Goal: Task Accomplishment & Management: Use online tool/utility

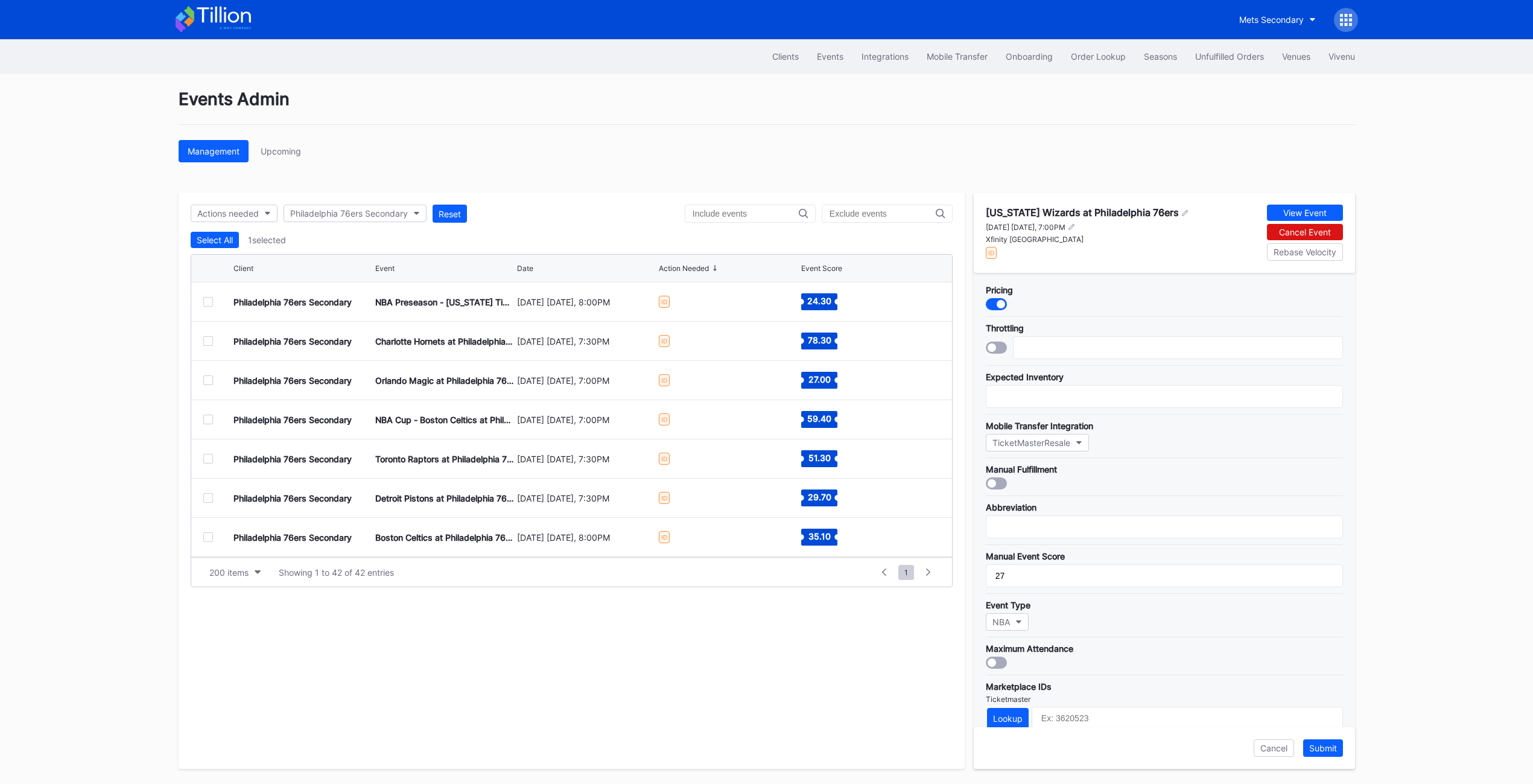
scroll to position [181, 0]
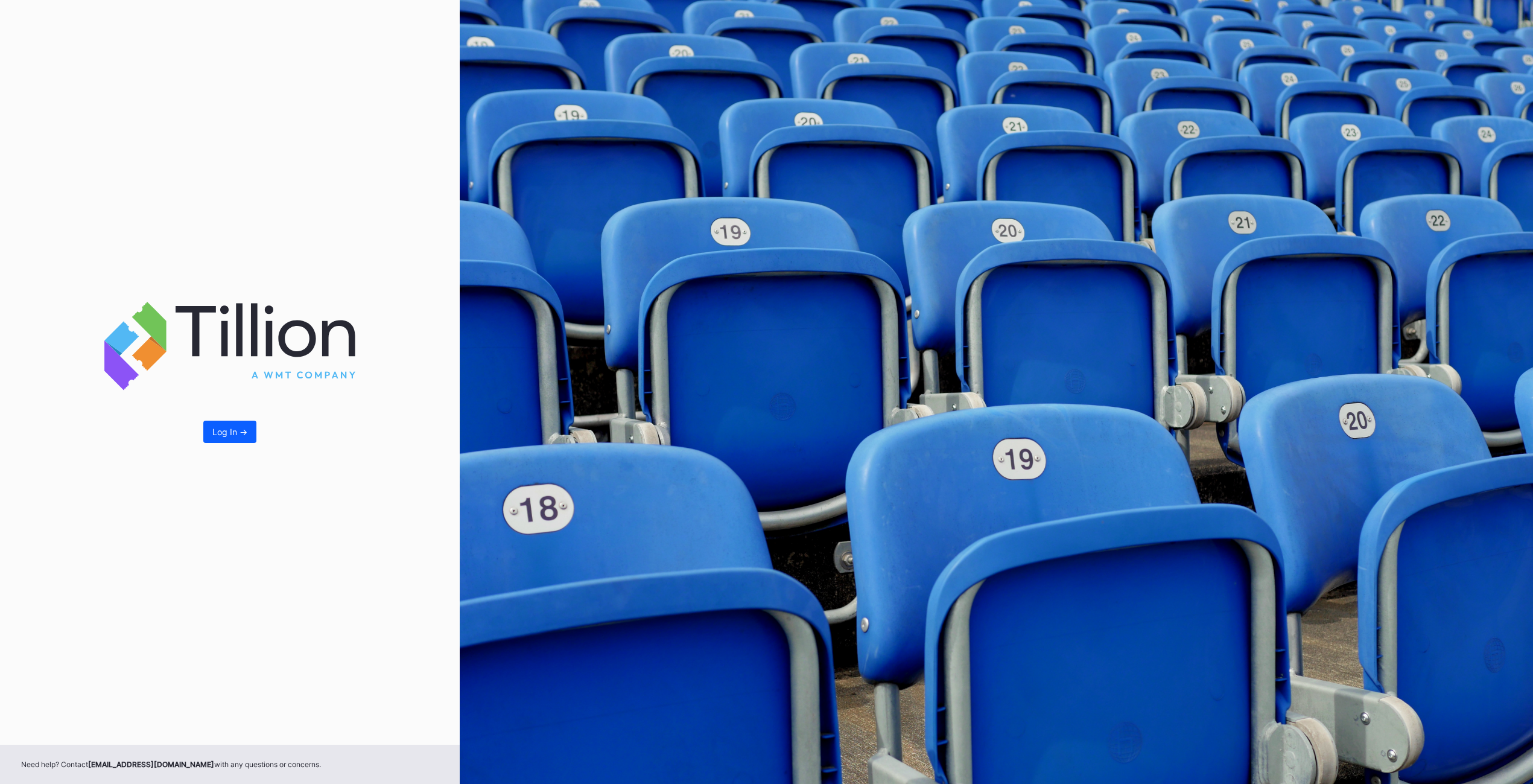
click at [240, 443] on div "Log In ->" at bounding box center [229, 372] width 460 height 745
click at [240, 438] on button "Log In ->" at bounding box center [229, 431] width 53 height 22
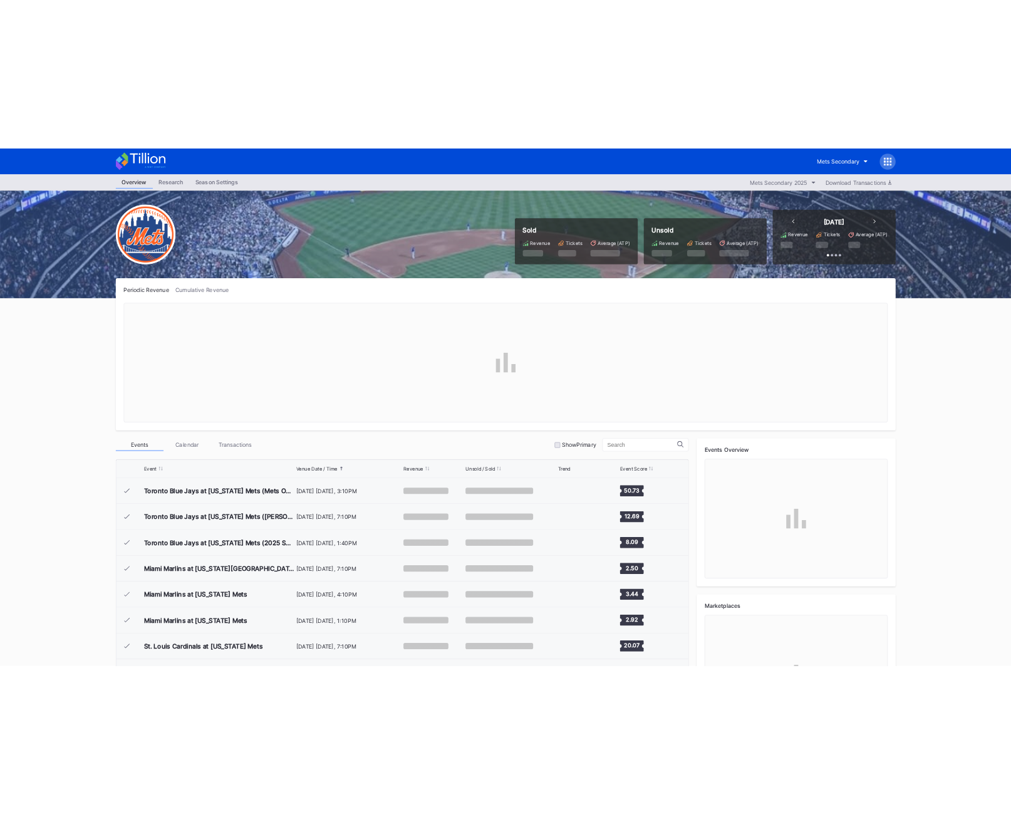
scroll to position [2605, 0]
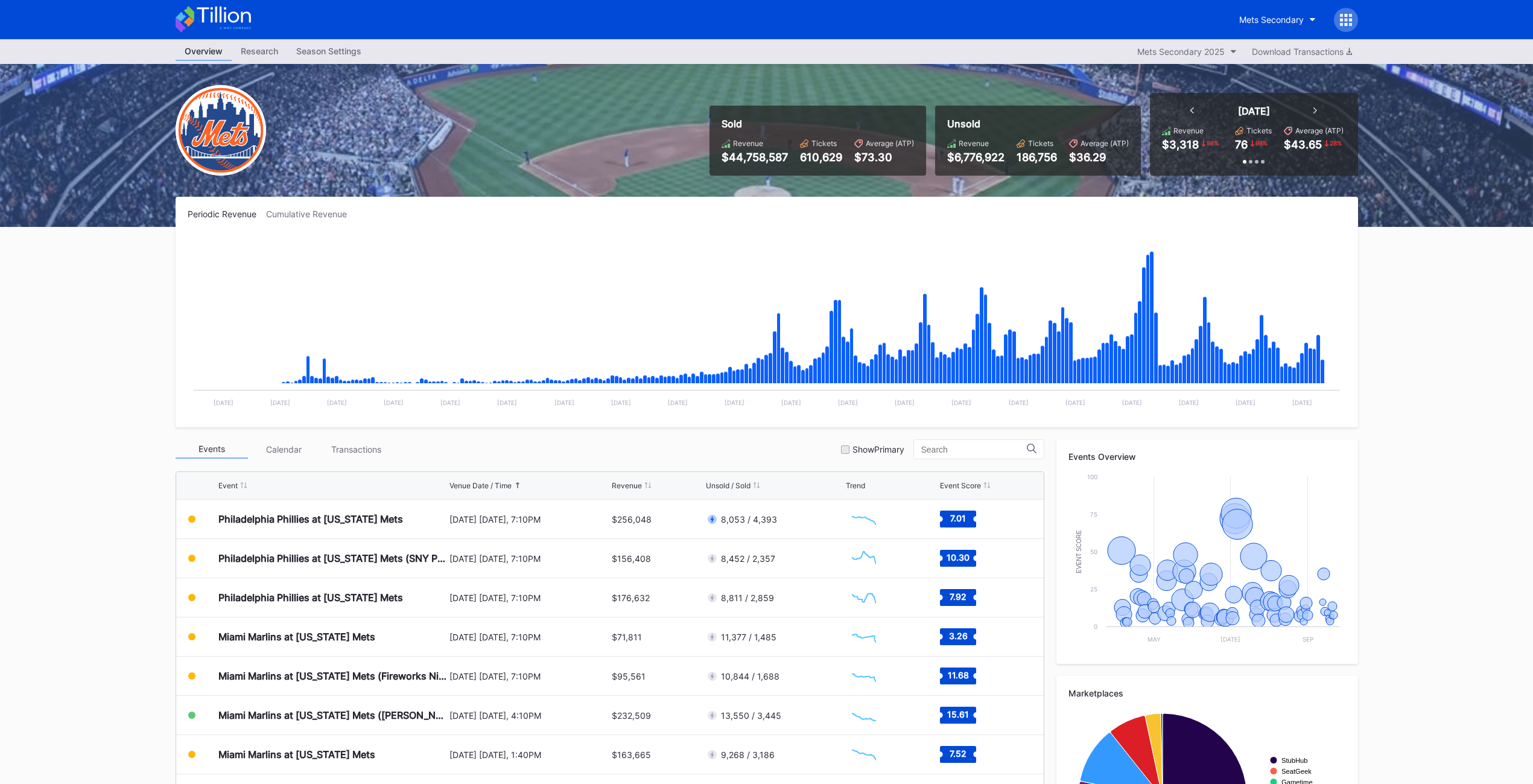
click at [1349, 19] on icon at bounding box center [1350, 19] width 3 height 3
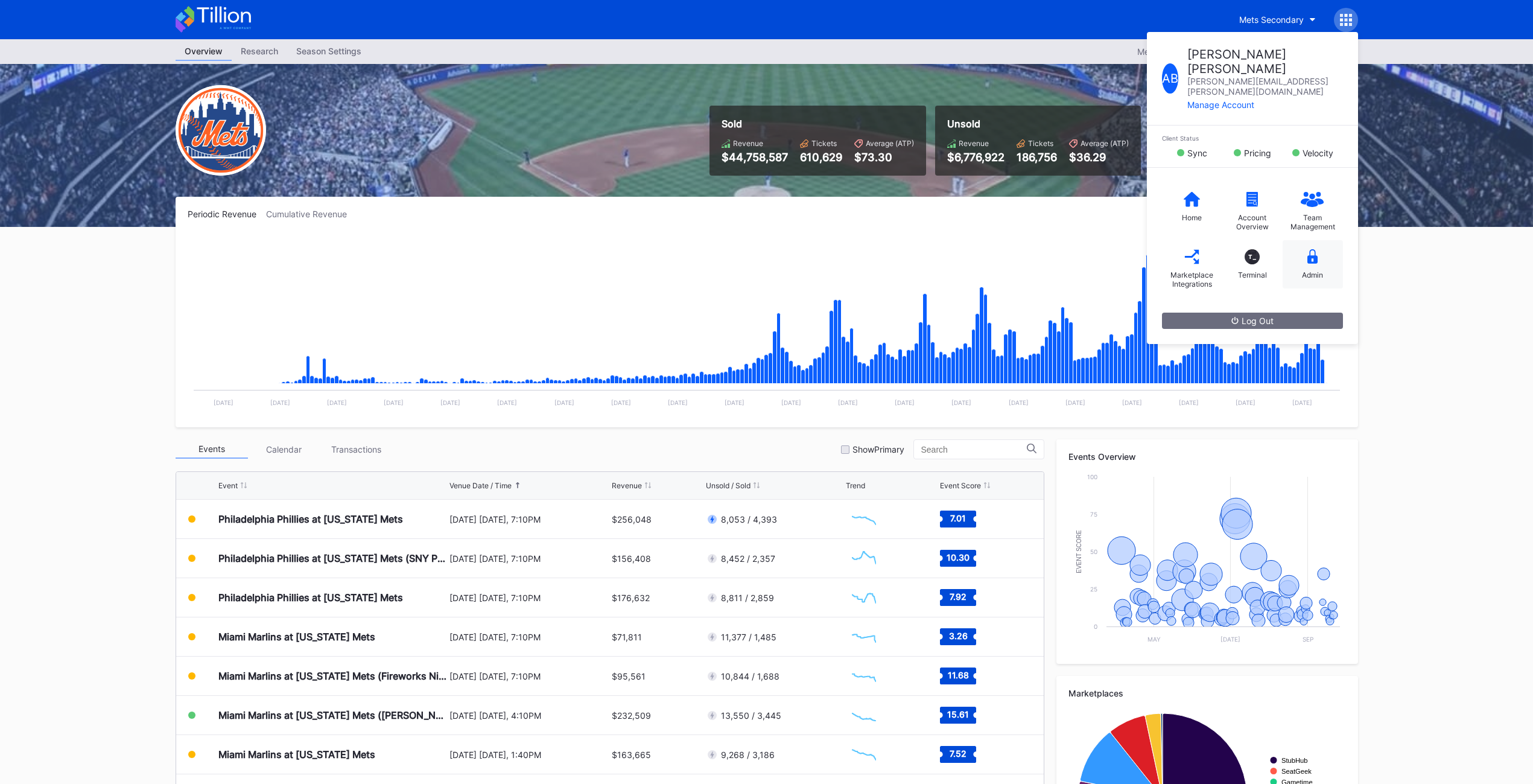
click at [1318, 240] on div "Admin" at bounding box center [1312, 264] width 61 height 48
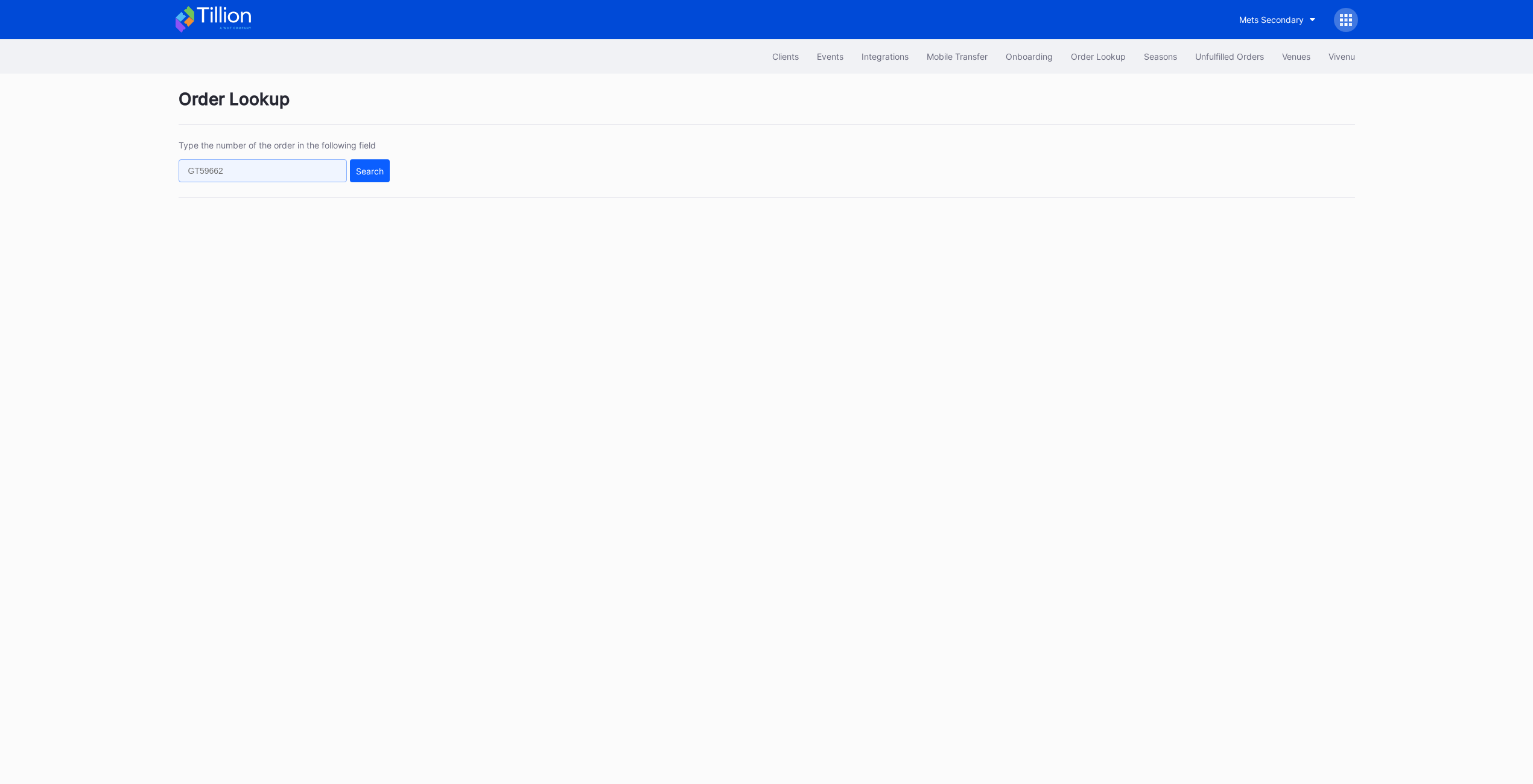
click at [285, 169] on input "text" at bounding box center [262, 170] width 169 height 23
paste input "12xps0woq3m"
type input "12xps0woq3m"
click at [385, 175] on button "Search" at bounding box center [369, 170] width 40 height 23
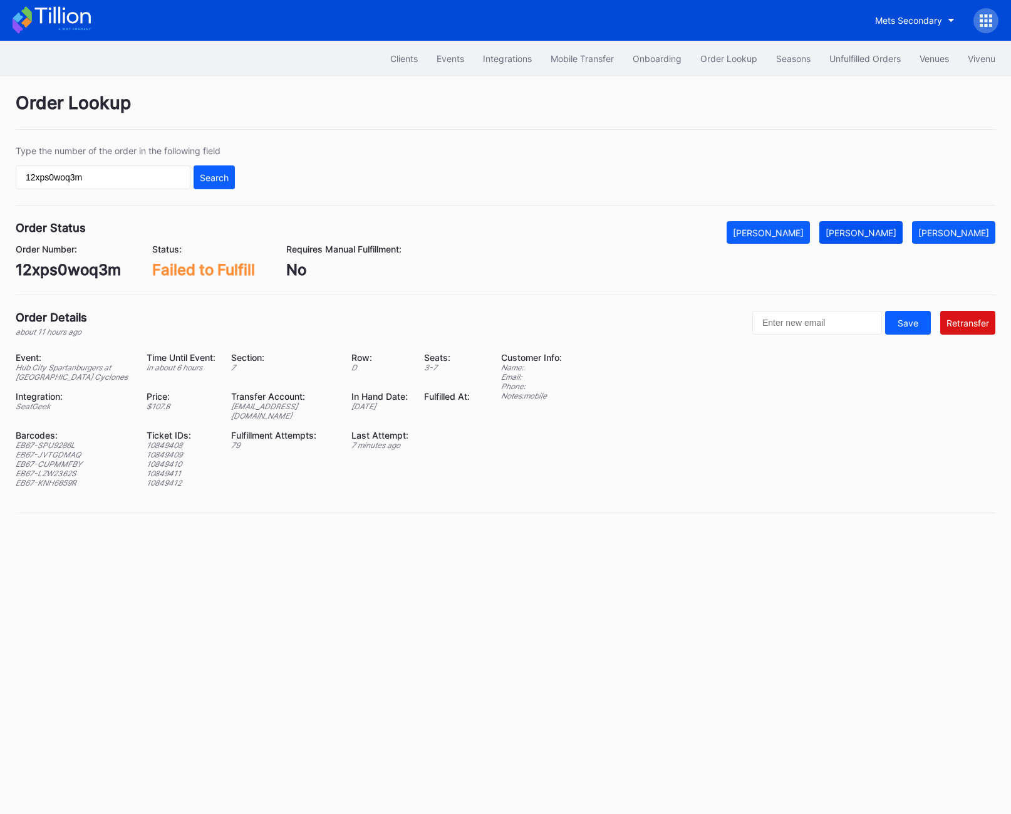
click at [882, 236] on div "[PERSON_NAME]" at bounding box center [860, 232] width 71 height 11
click at [857, 60] on div "Unfulfilled Orders" at bounding box center [864, 58] width 71 height 11
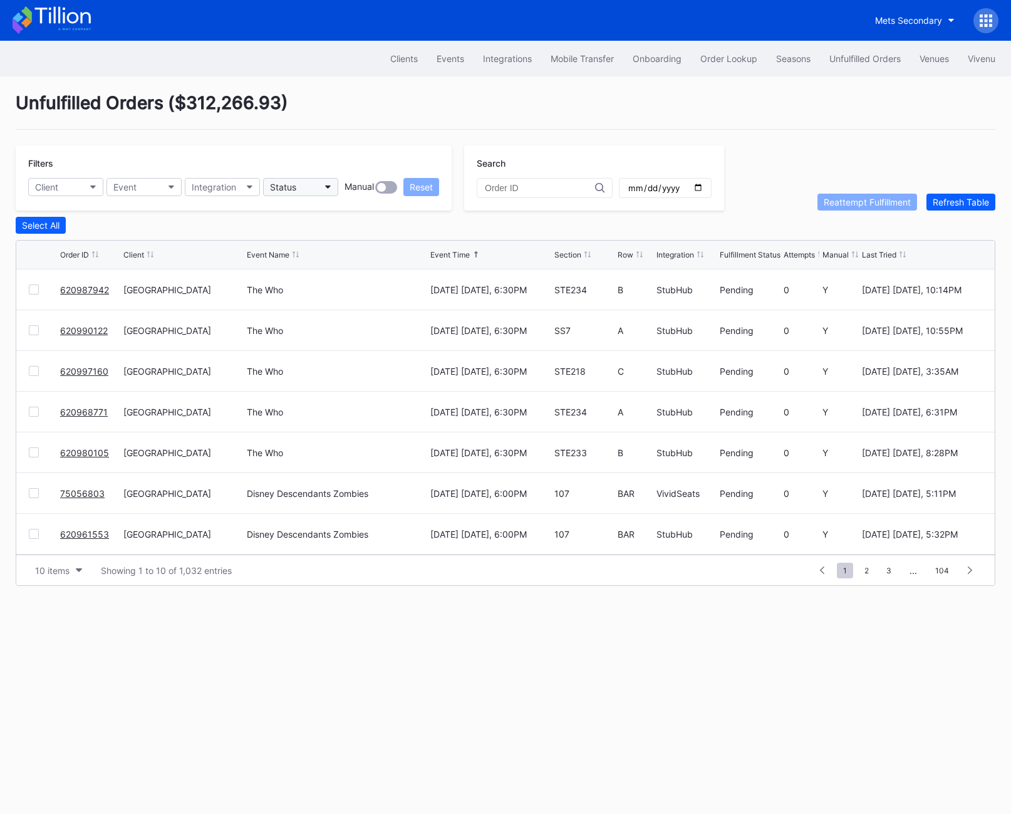
click at [311, 189] on button "Status" at bounding box center [300, 187] width 75 height 18
click at [328, 238] on div "Failed to Fulfill" at bounding box center [301, 242] width 58 height 11
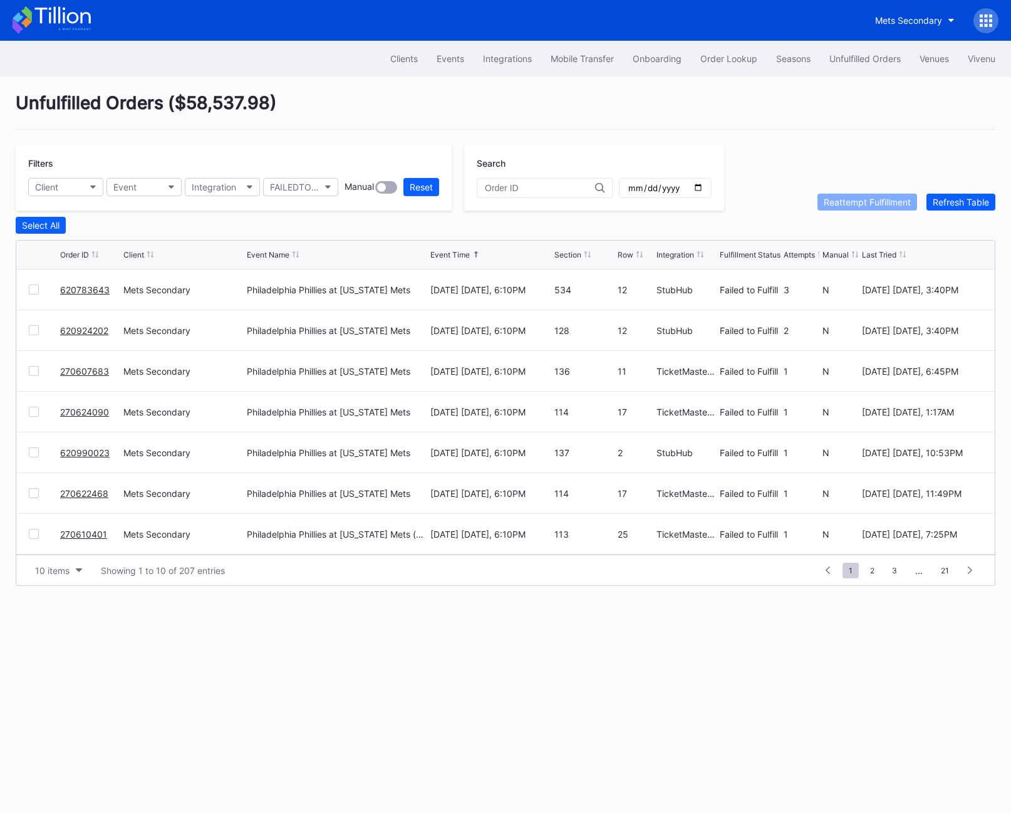
click at [683, 192] on input "date" at bounding box center [665, 187] width 76 height 11
type input "[DATE]"
click at [44, 219] on button "Select All" at bounding box center [41, 225] width 50 height 17
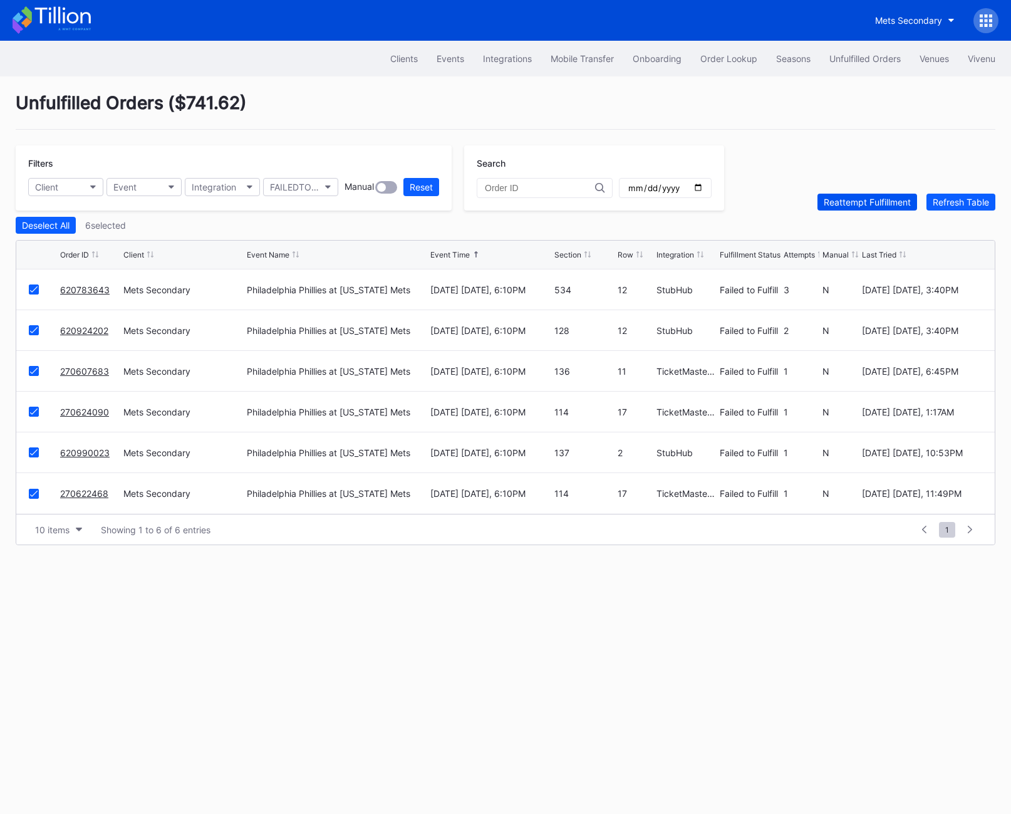
click at [888, 202] on div "Reattempt Fulfillment" at bounding box center [867, 202] width 87 height 11
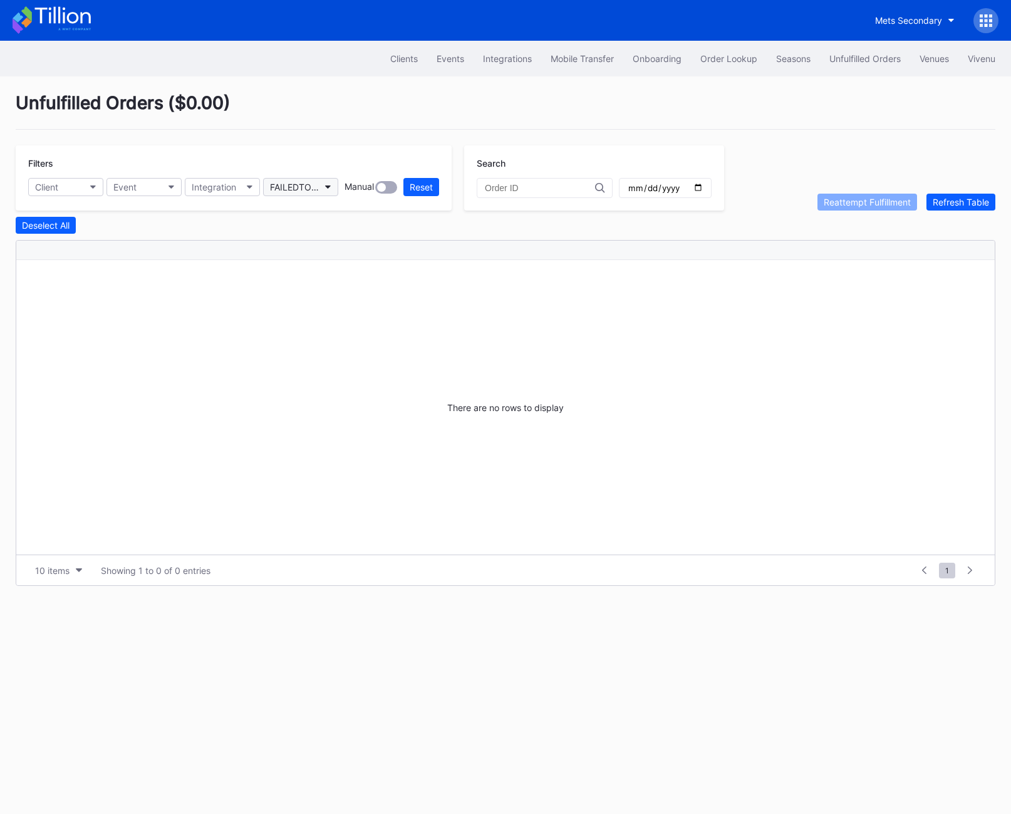
click at [308, 184] on div "FAILEDTOFULFILL" at bounding box center [294, 187] width 49 height 11
